Goal: Information Seeking & Learning: Learn about a topic

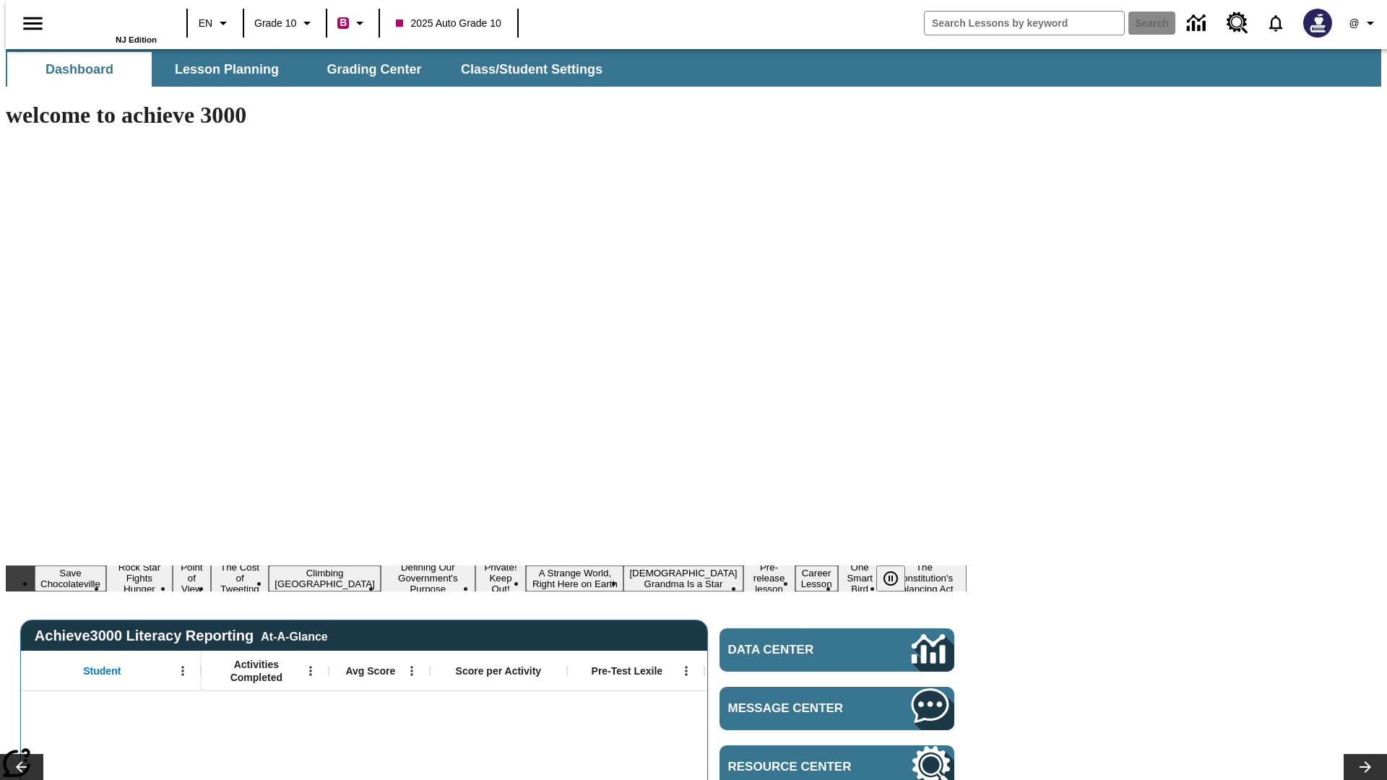
type input "-1"
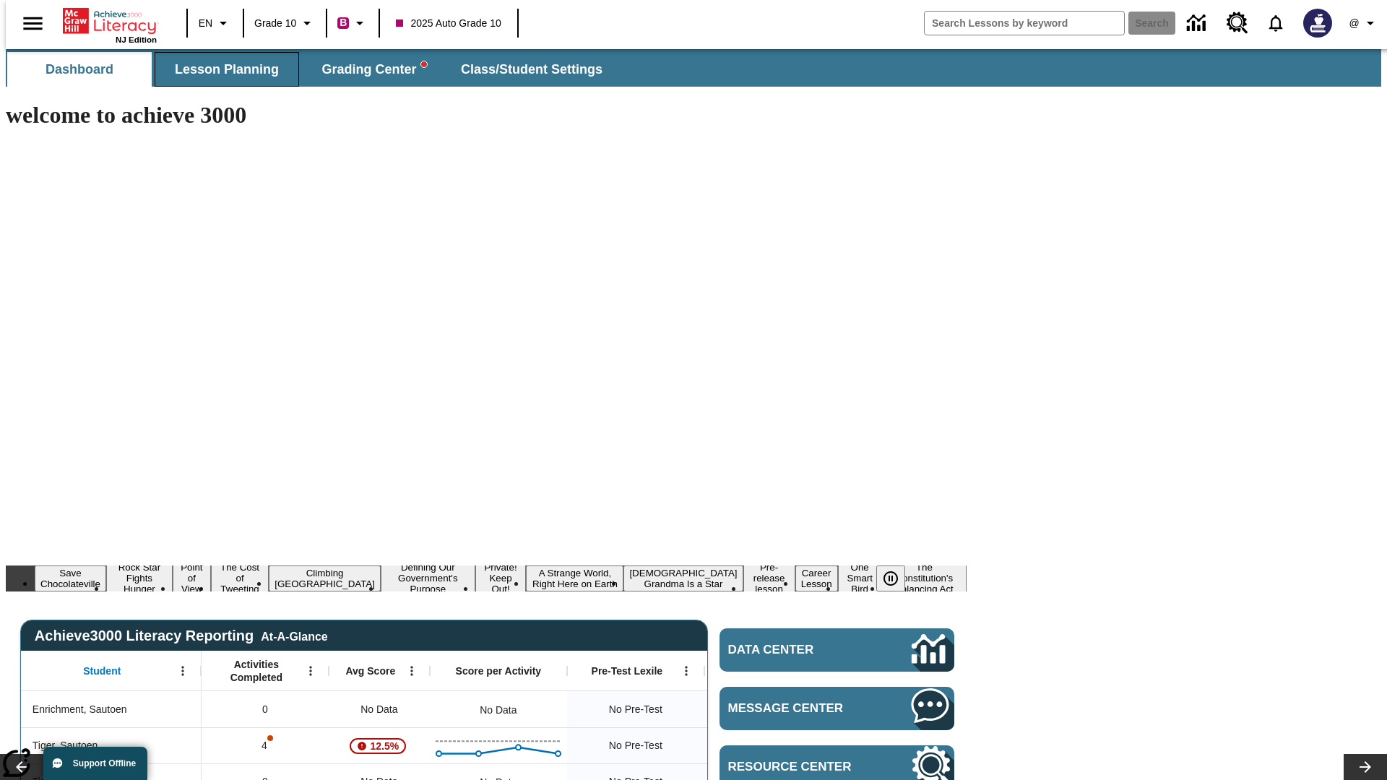
click at [221, 69] on span "Lesson Planning" at bounding box center [227, 69] width 104 height 17
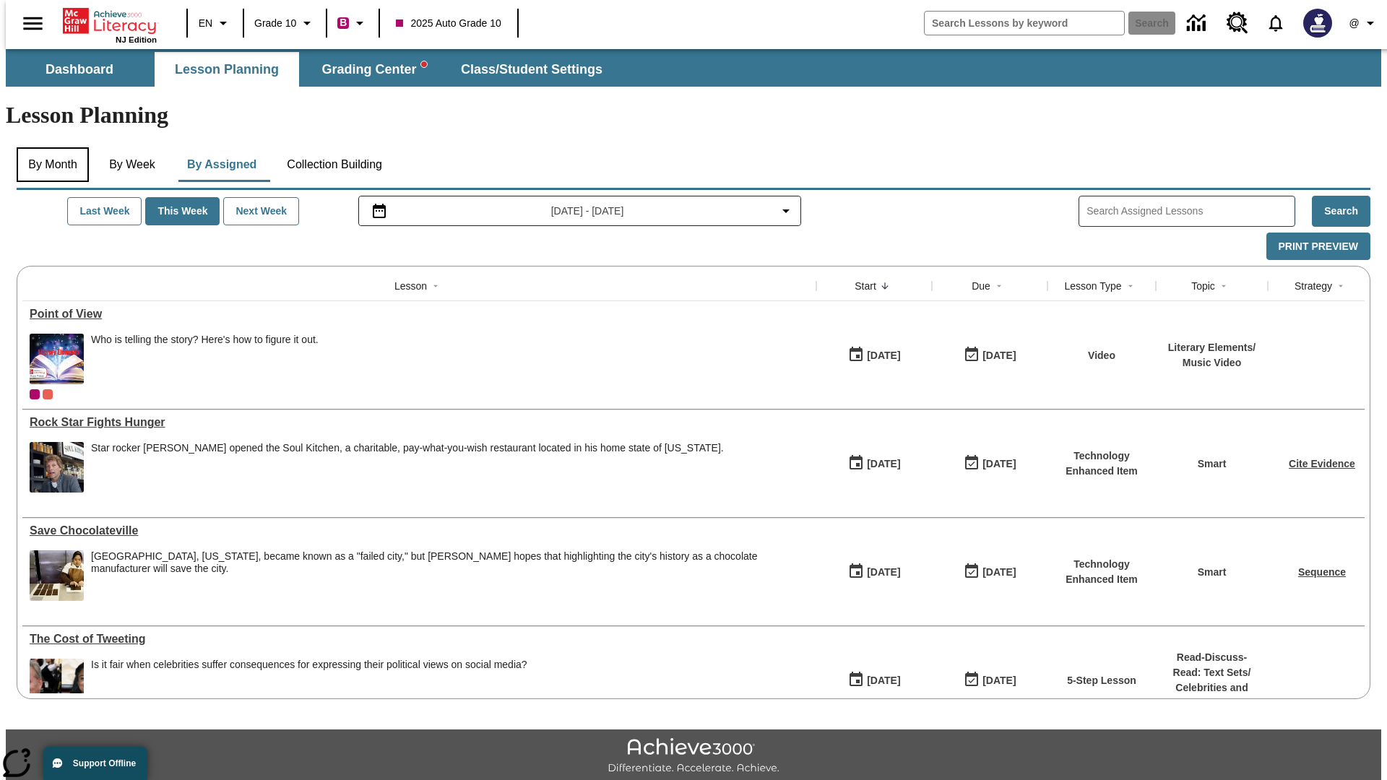
click at [48, 147] on button "By Month" at bounding box center [53, 164] width 72 height 35
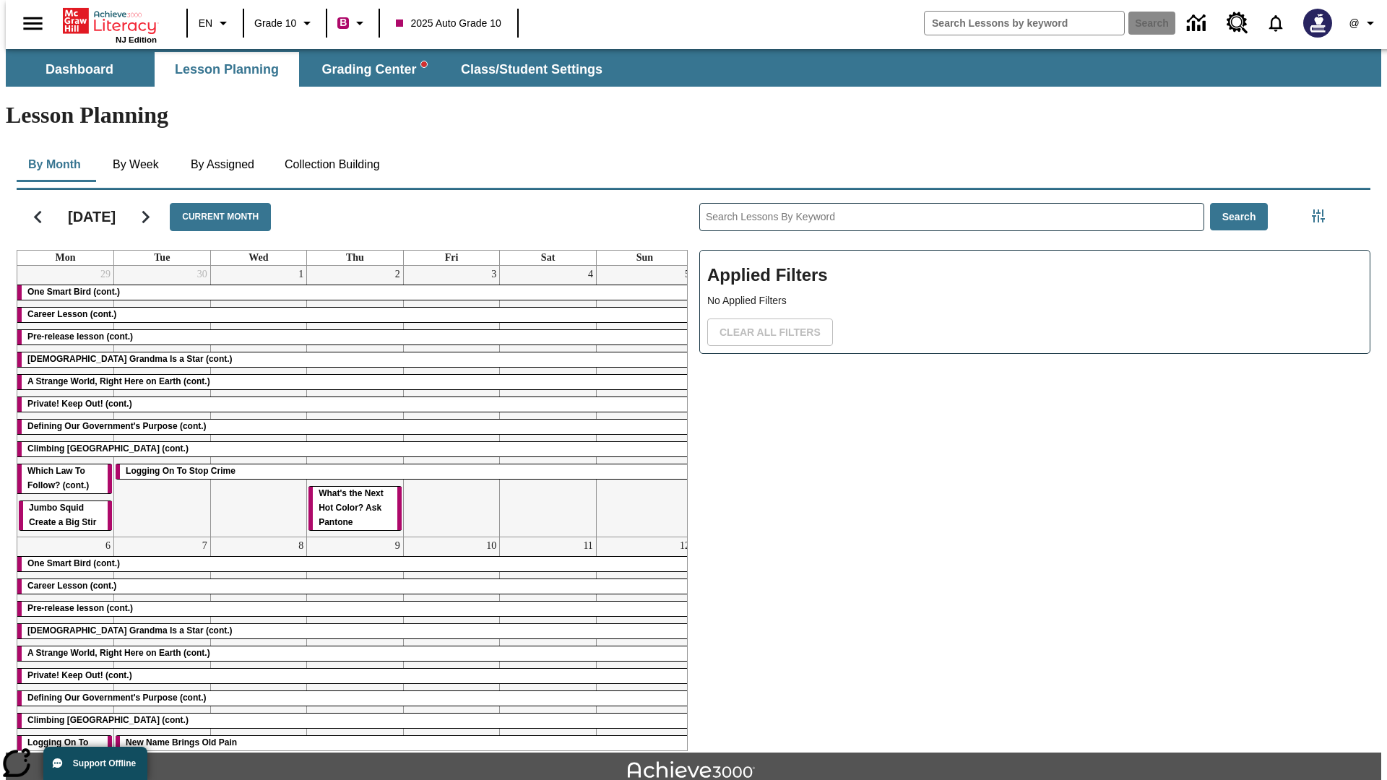
click at [349, 285] on div "One Smart Bird (cont.)" at bounding box center [354, 292] width 675 height 14
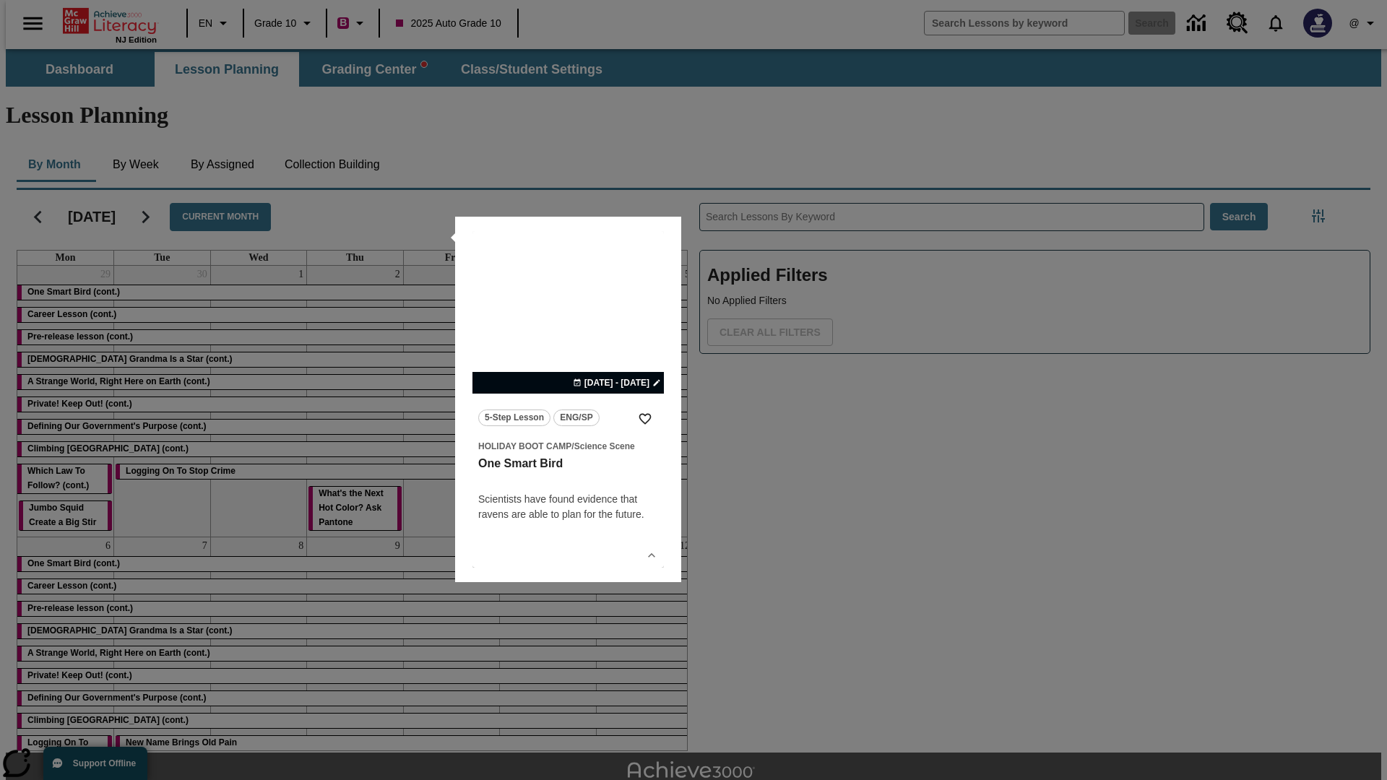
scroll to position [32, 0]
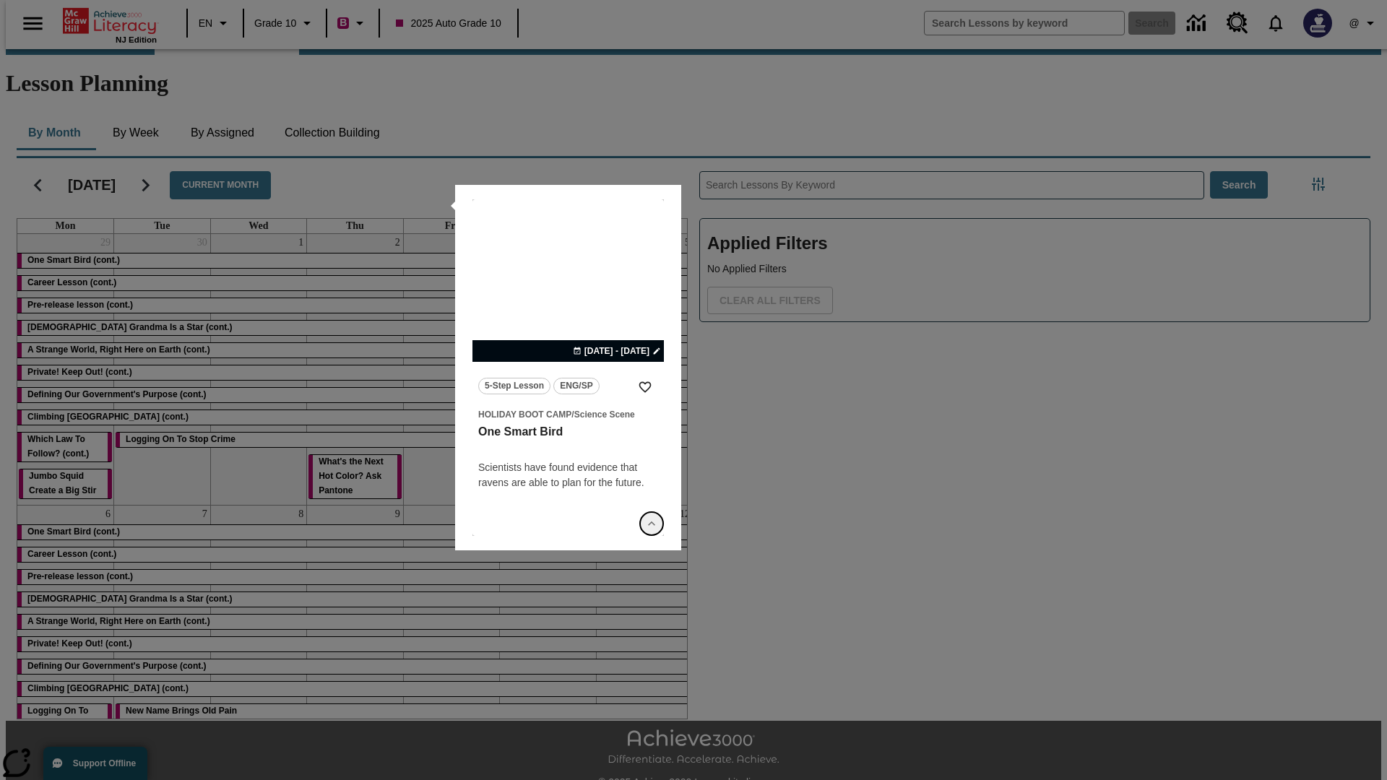
click at [652, 524] on icon "Show Details" at bounding box center [651, 523] width 14 height 14
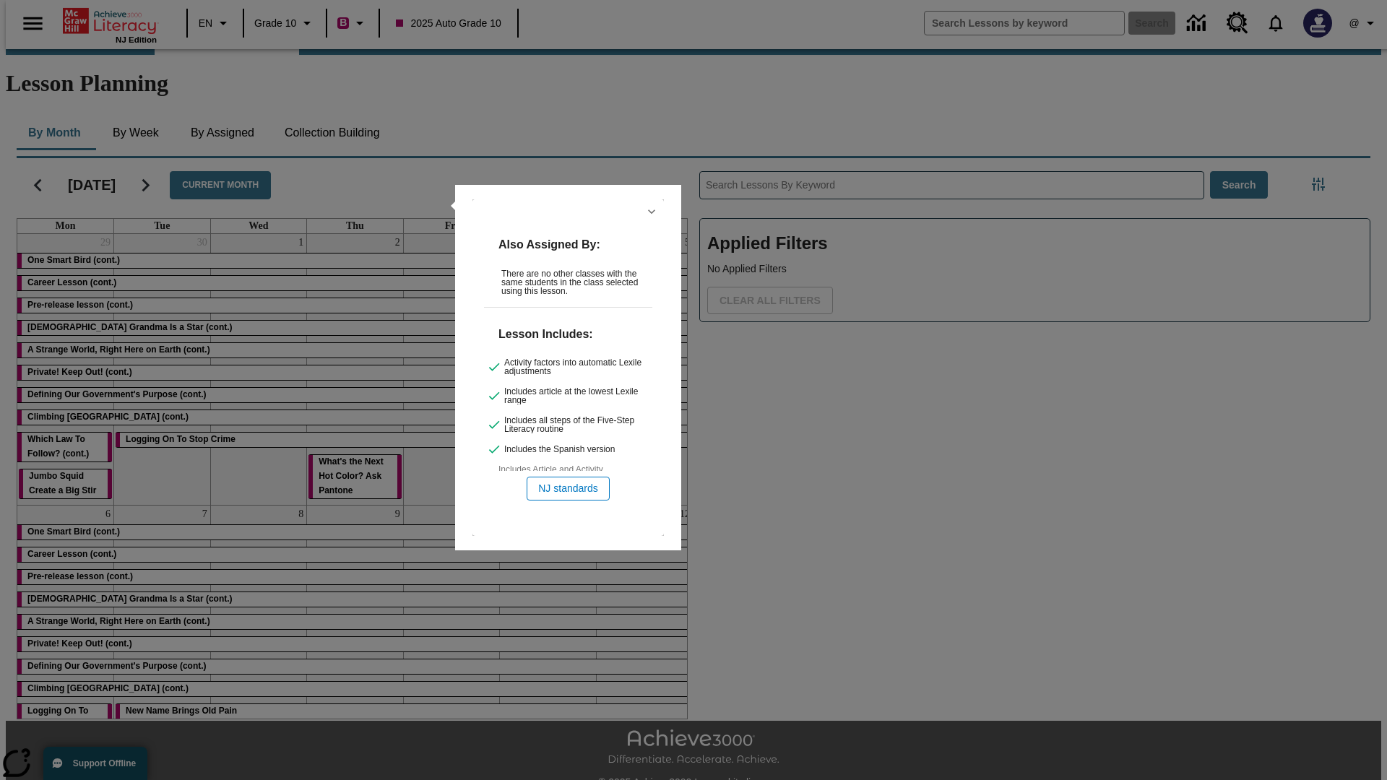
click at [652, 212] on icon "Hide Details" at bounding box center [651, 211] width 14 height 14
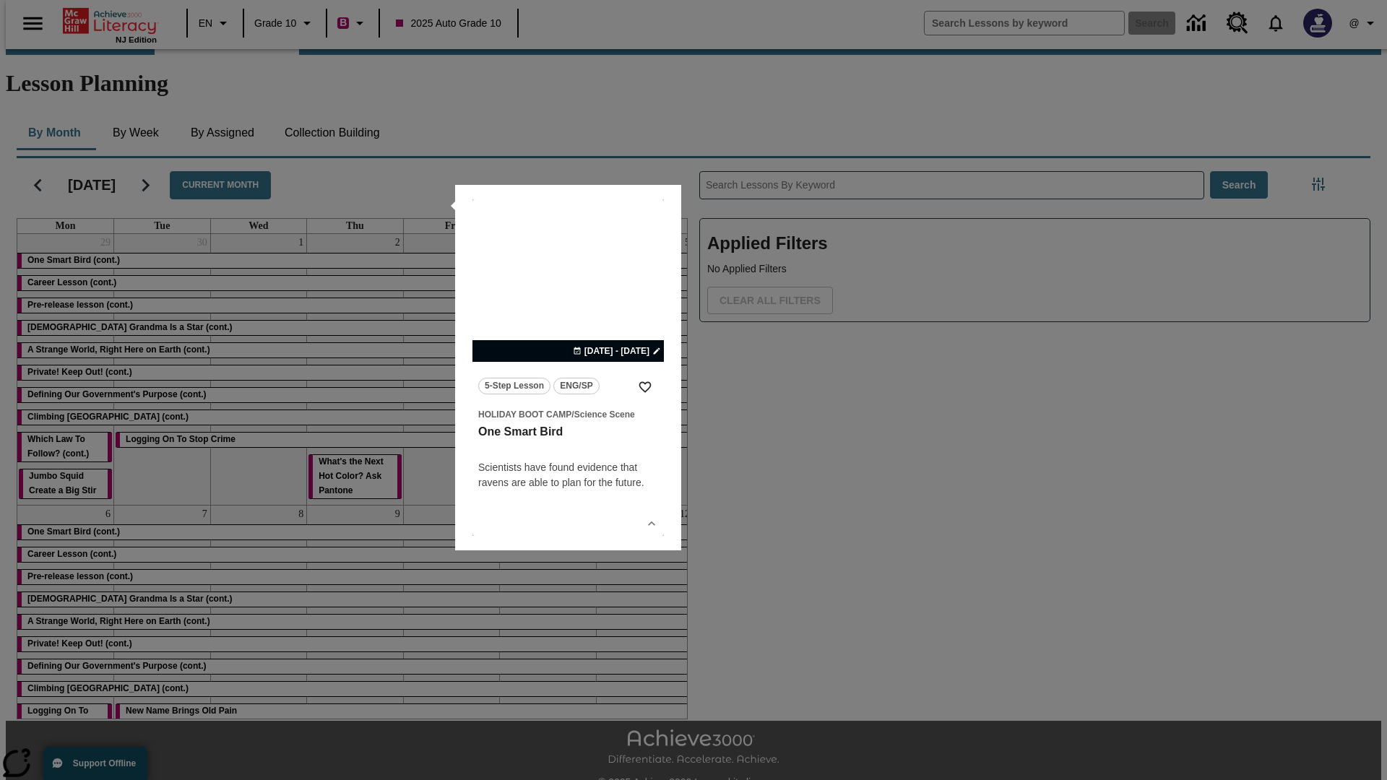
click at [568, 368] on link "lesson details" at bounding box center [567, 367] width 191 height 337
